Goal: Navigation & Orientation: Go to known website

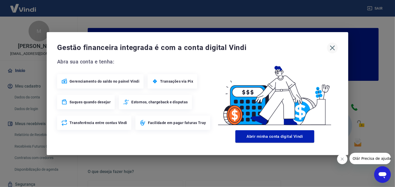
click at [331, 48] on icon "button" at bounding box center [332, 48] width 8 height 8
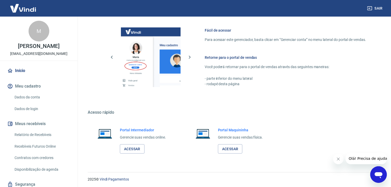
scroll to position [276, 0]
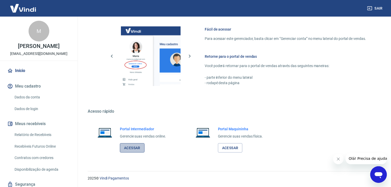
click at [131, 149] on link "Acessar" at bounding box center [132, 149] width 25 height 10
